Goal: Information Seeking & Learning: Learn about a topic

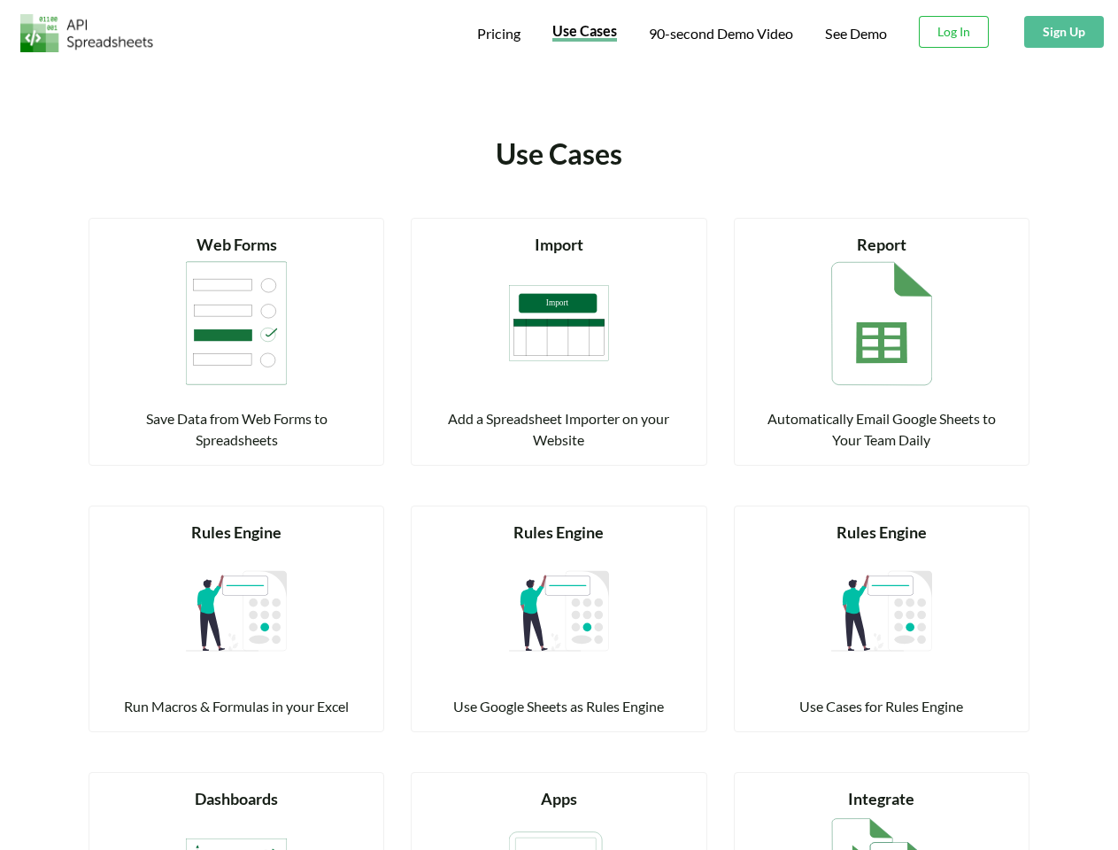
click at [498, 34] on span "Pricing" at bounding box center [498, 33] width 43 height 17
click at [583, 33] on span "Use Cases" at bounding box center [584, 30] width 65 height 17
click at [720, 34] on span "90-second Demo Video" at bounding box center [721, 34] width 144 height 14
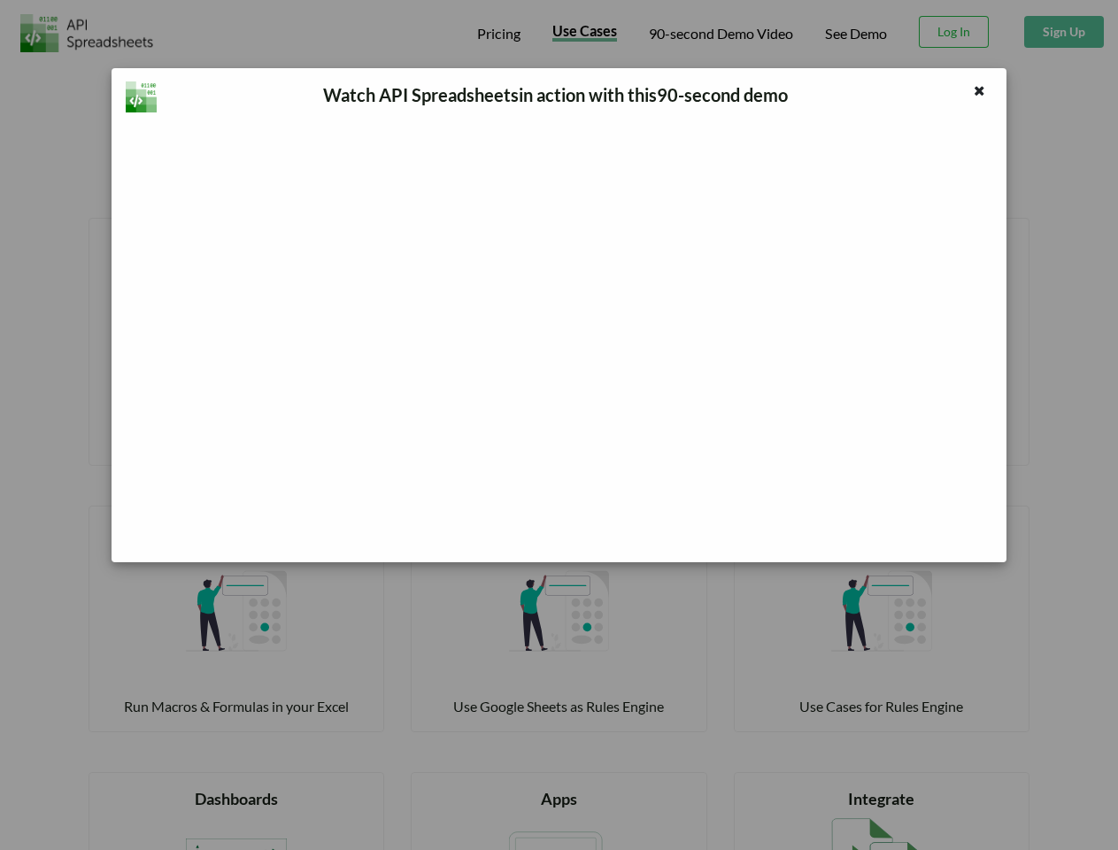
click at [954, 32] on div "Watch API Spreadsheets in action with this 90 -second demo" at bounding box center [559, 425] width 1118 height 850
click at [1063, 32] on button "Sign Up" at bounding box center [1064, 32] width 80 height 32
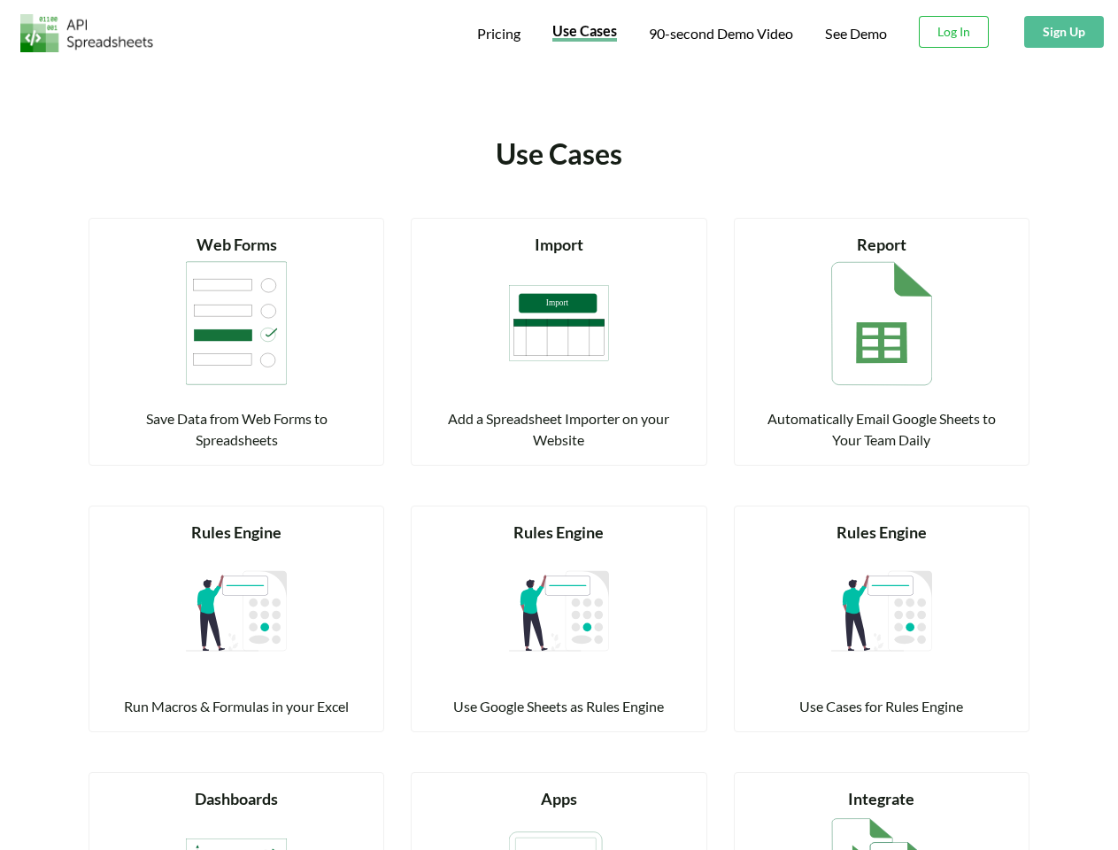
click at [236, 244] on div "Read more Web Forms Save Data from Web Forms to Spreadsheets" at bounding box center [237, 342] width 296 height 248
click at [236, 323] on img at bounding box center [236, 323] width 101 height 133
click at [236, 429] on div "Save Data from Web Forms to Spreadsheets" at bounding box center [236, 429] width 251 height 42
click at [559, 244] on div "Import" at bounding box center [558, 245] width 251 height 24
click at [560, 323] on img at bounding box center [559, 323] width 101 height 133
